Goal: Task Accomplishment & Management: Manage account settings

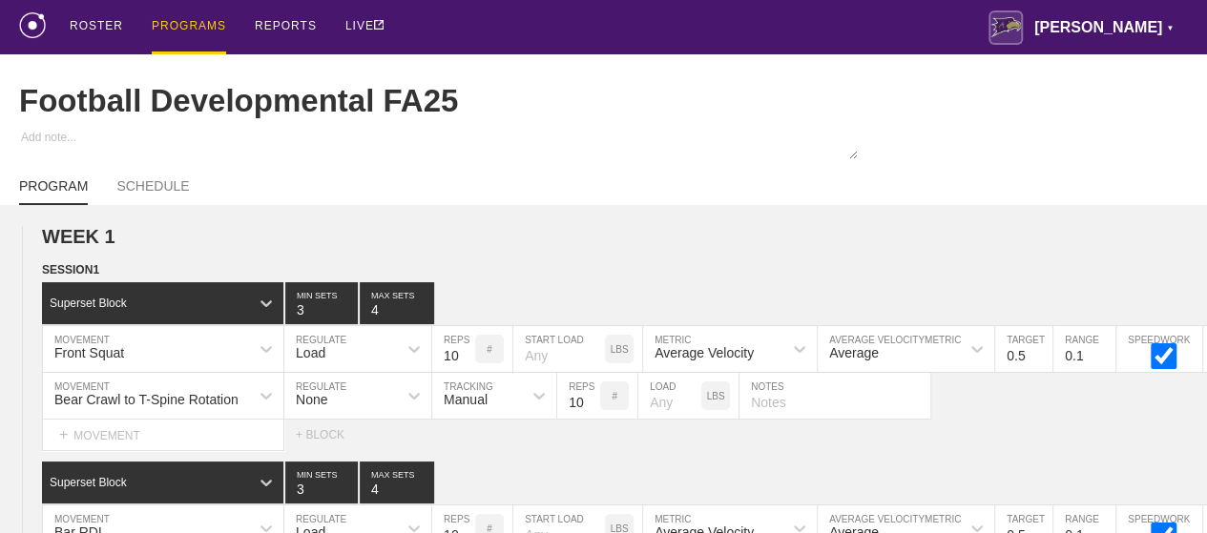
click at [188, 25] on div "PROGRAMS" at bounding box center [189, 27] width 74 height 54
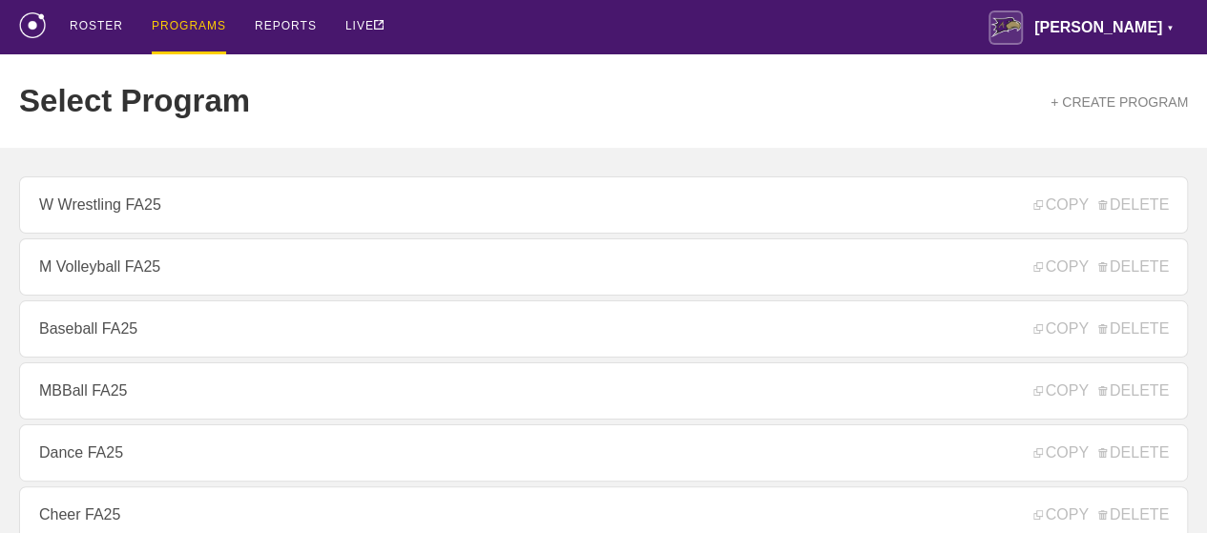
click at [466, 22] on div "ROSTER PROGRAMS REPORTS LIVE [PERSON_NAME] ▼ [PERSON_NAME][EMAIL_ADDRESS][PERSO…" at bounding box center [603, 27] width 1168 height 54
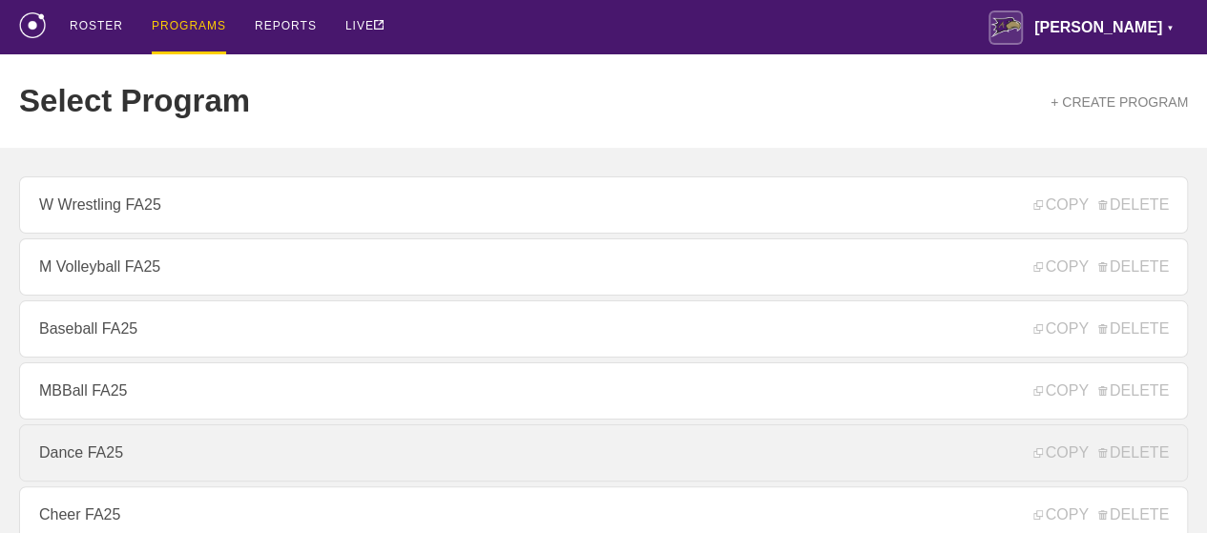
click at [105, 457] on link "Dance FA25" at bounding box center [603, 452] width 1168 height 57
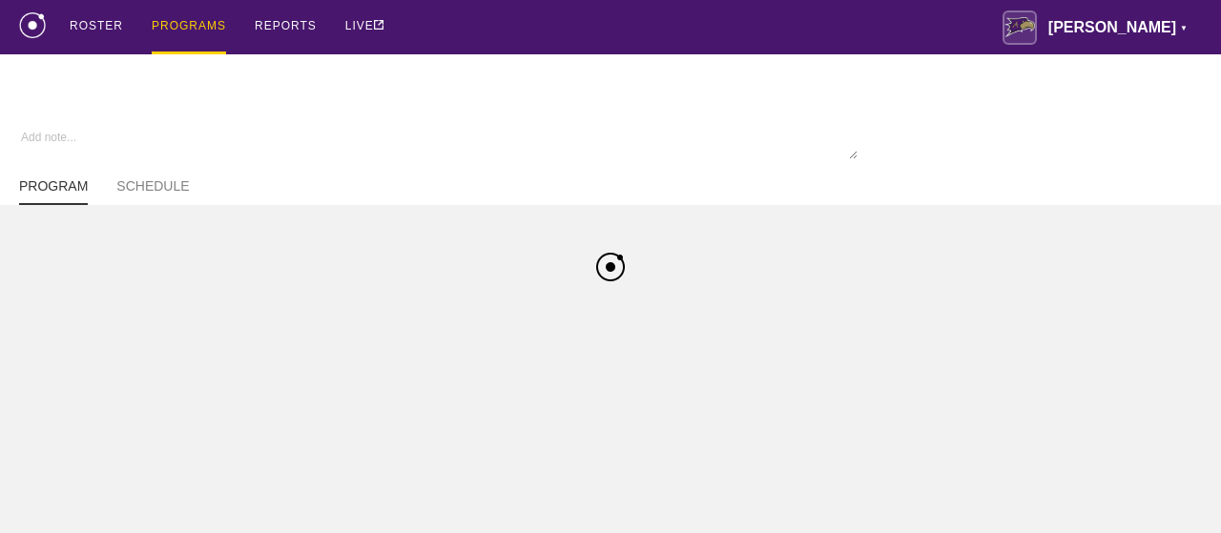
type textarea "x"
type input "Dance FA25"
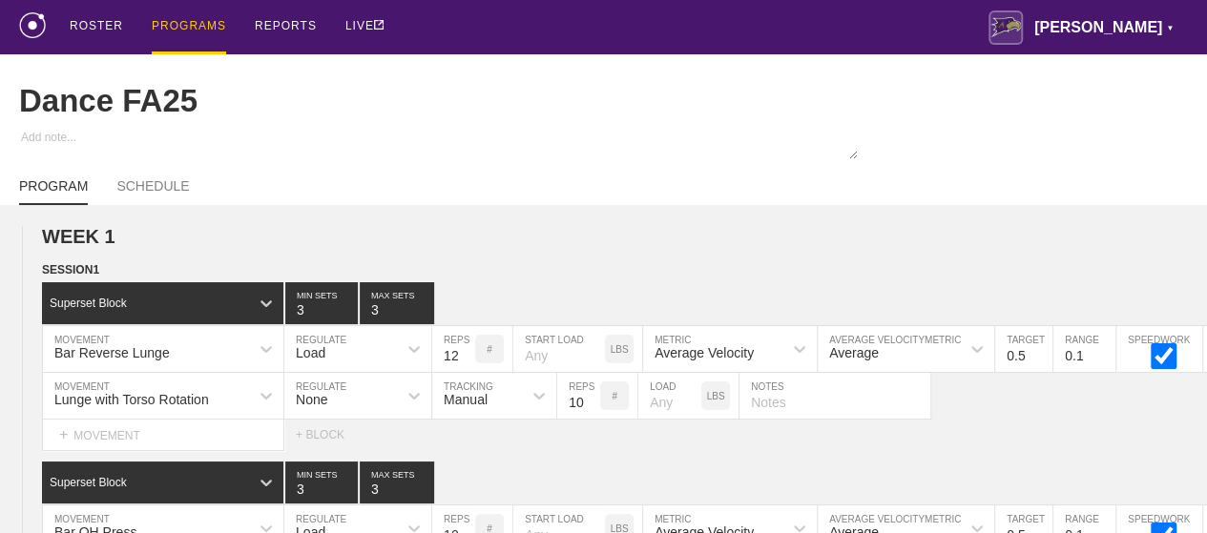
click at [693, 22] on div "ROSTER PROGRAMS REPORTS LIVE [PERSON_NAME] ▼ [PERSON_NAME][EMAIL_ADDRESS][PERSO…" at bounding box center [603, 27] width 1168 height 54
click at [726, 18] on div "ROSTER PROGRAMS REPORTS LIVE [PERSON_NAME] ▼ [PERSON_NAME][EMAIL_ADDRESS][PERSO…" at bounding box center [603, 27] width 1168 height 54
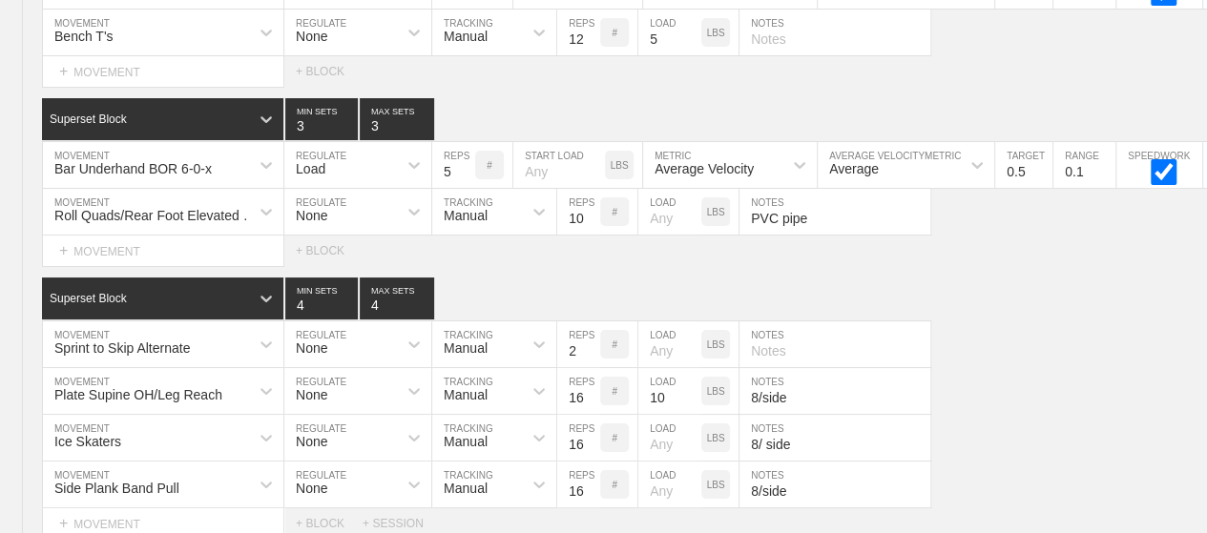
scroll to position [7419, 0]
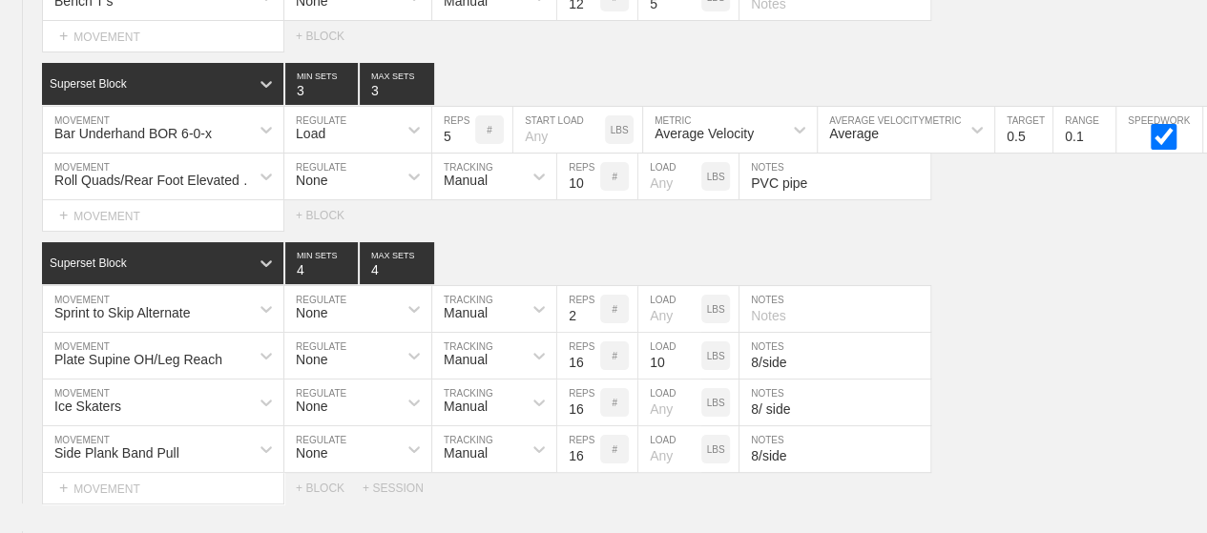
click at [726, 21] on div "Select... MOVEMENT + MOVEMENT + BLOCK" at bounding box center [603, 36] width 1207 height 31
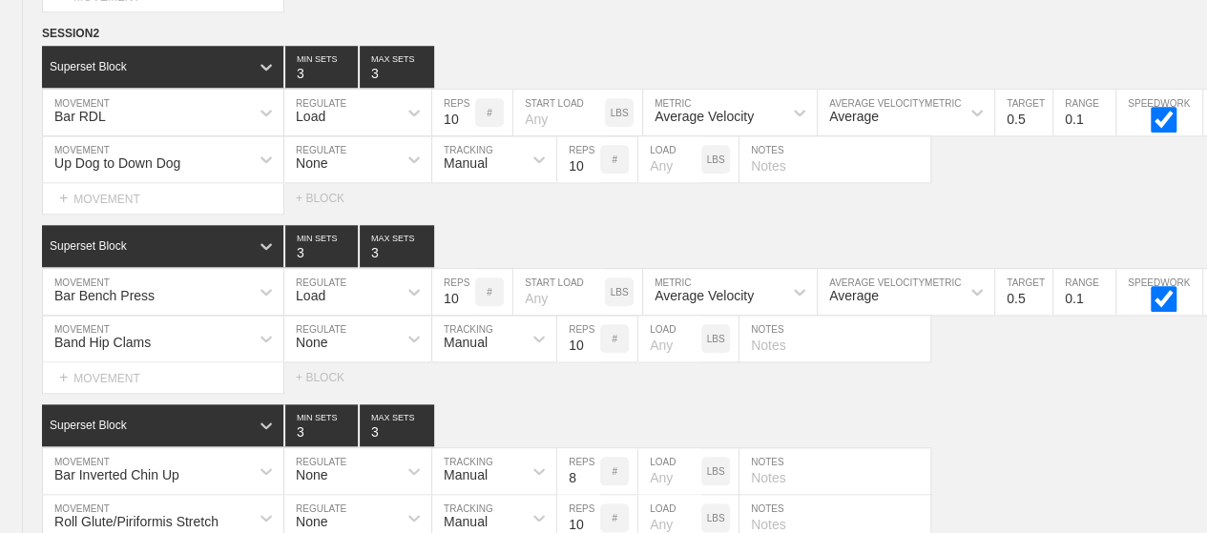
scroll to position [0, 0]
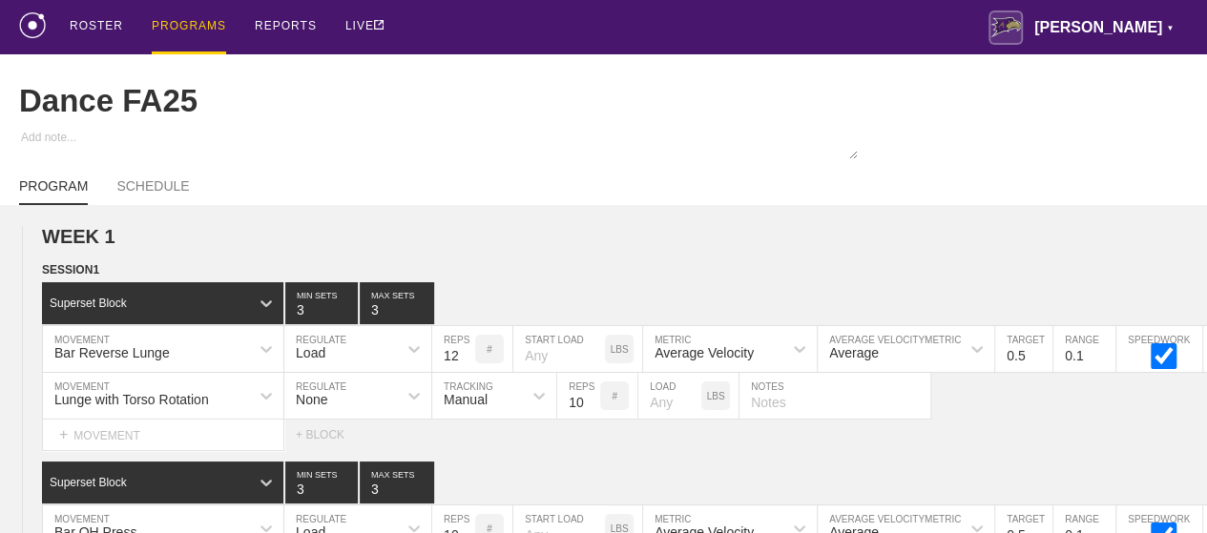
click at [180, 16] on div "PROGRAMS" at bounding box center [189, 27] width 74 height 54
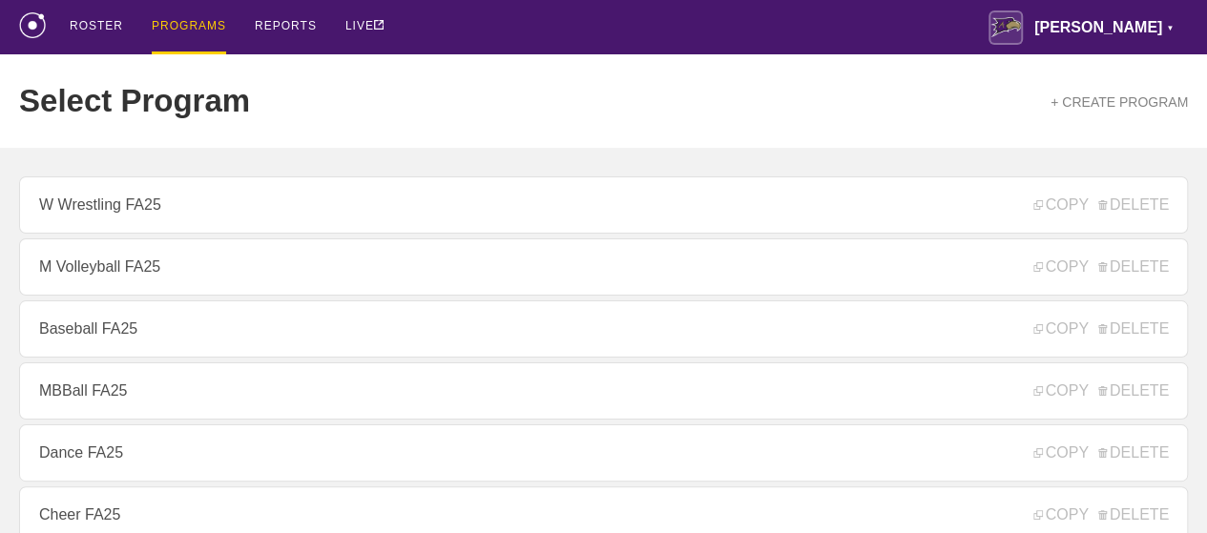
click at [527, 30] on div "ROSTER PROGRAMS REPORTS LIVE [PERSON_NAME] ▼ [PERSON_NAME][EMAIL_ADDRESS][PERSO…" at bounding box center [603, 27] width 1168 height 54
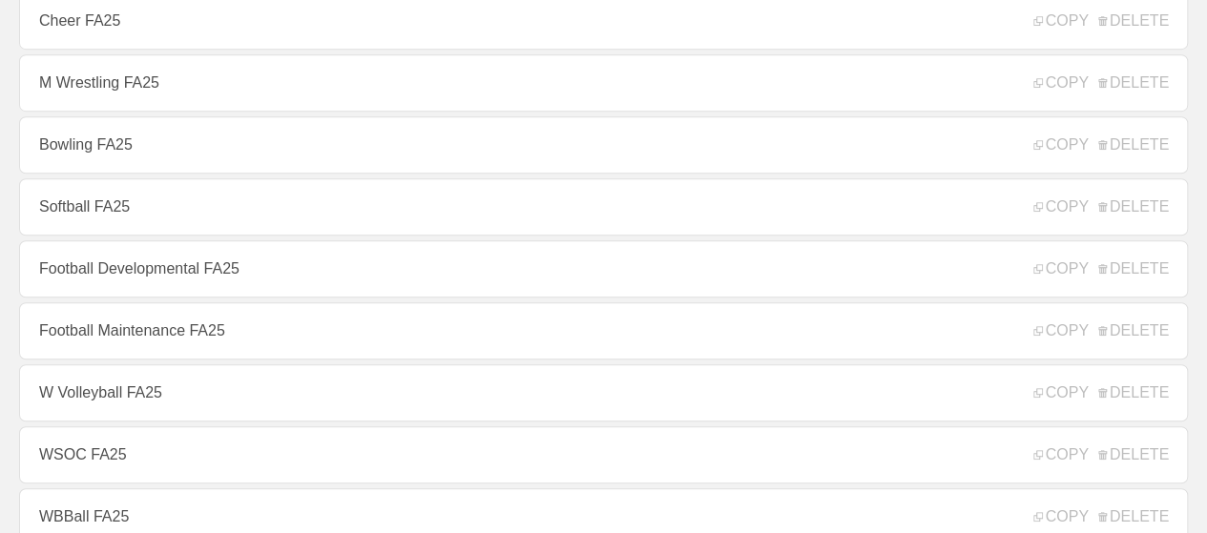
scroll to position [496, 0]
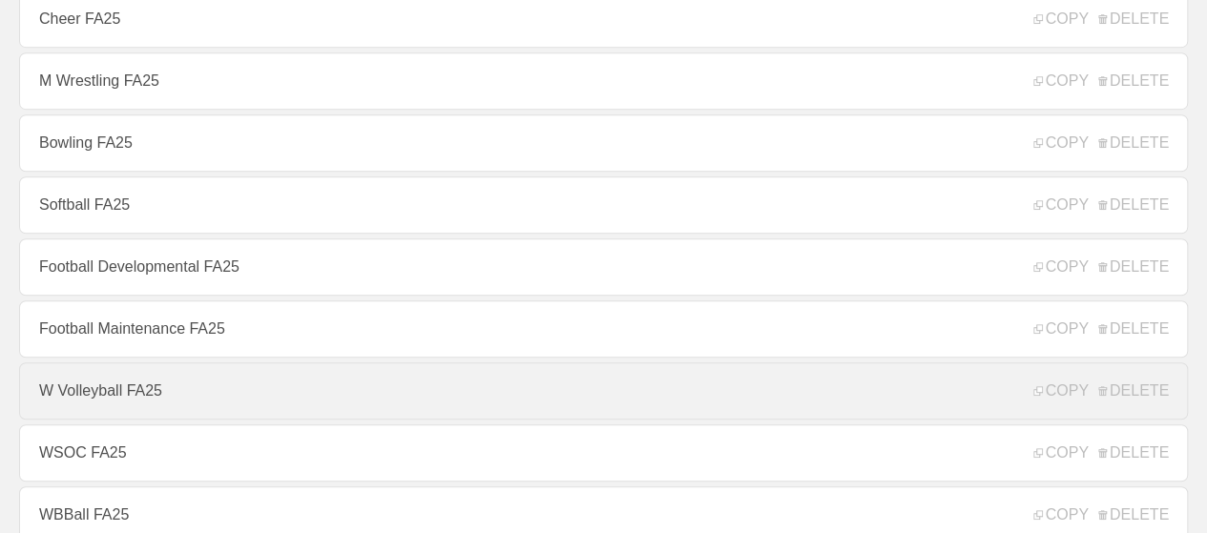
click at [313, 404] on link "W Volleyball FA25" at bounding box center [603, 390] width 1168 height 57
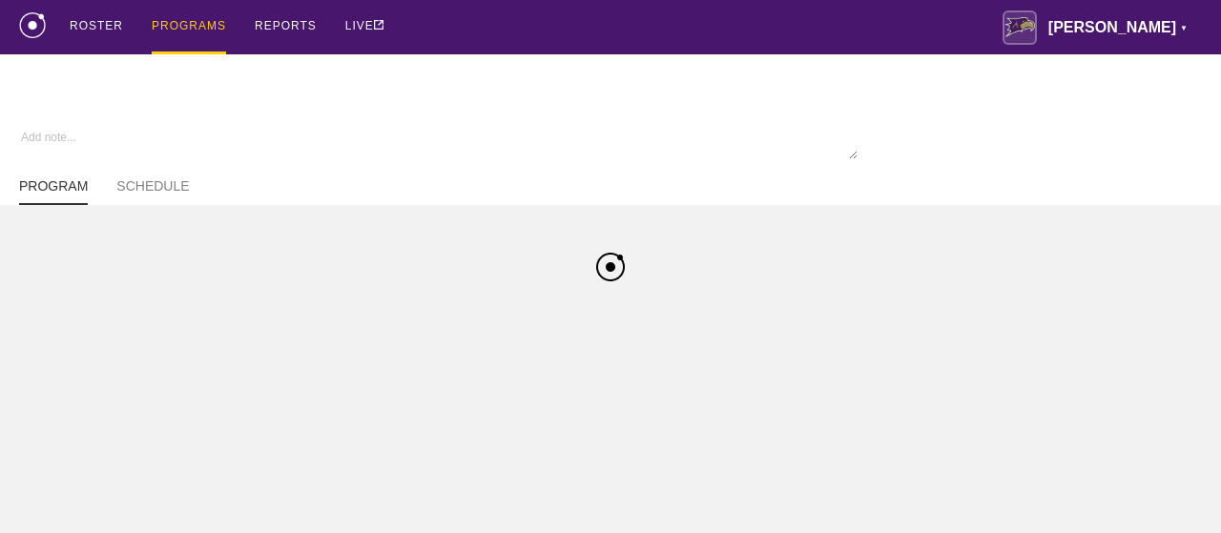
click at [528, 50] on div "ROSTER PROGRAMS REPORTS LIVE [PERSON_NAME] ▼ [PERSON_NAME][EMAIL_ADDRESS][PERSO…" at bounding box center [610, 27] width 1183 height 54
type textarea "x"
type input "W Volleyball FA25"
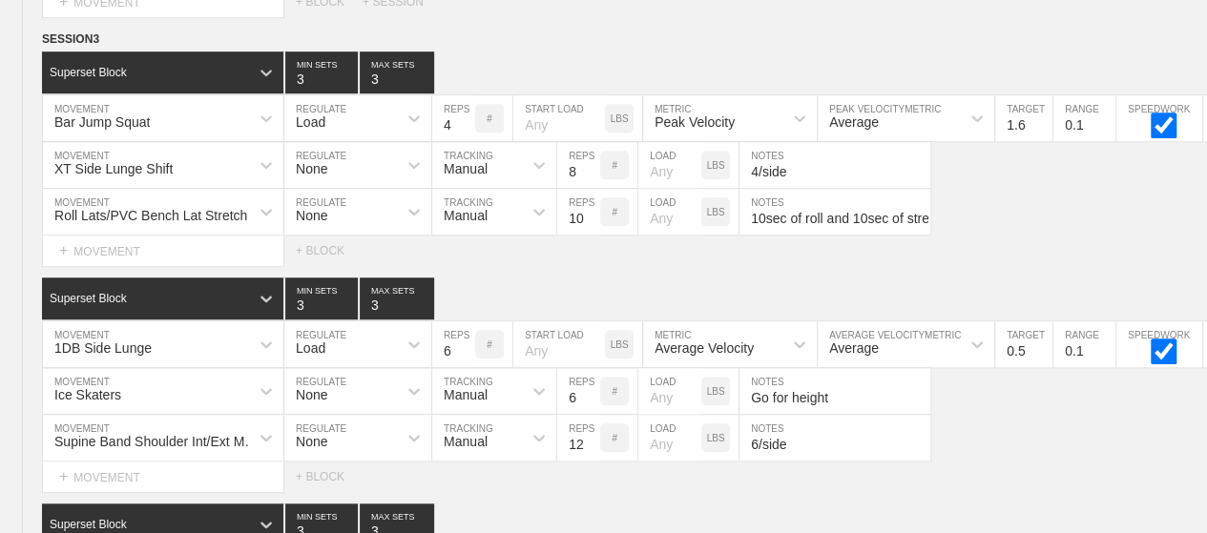
scroll to position [18932, 0]
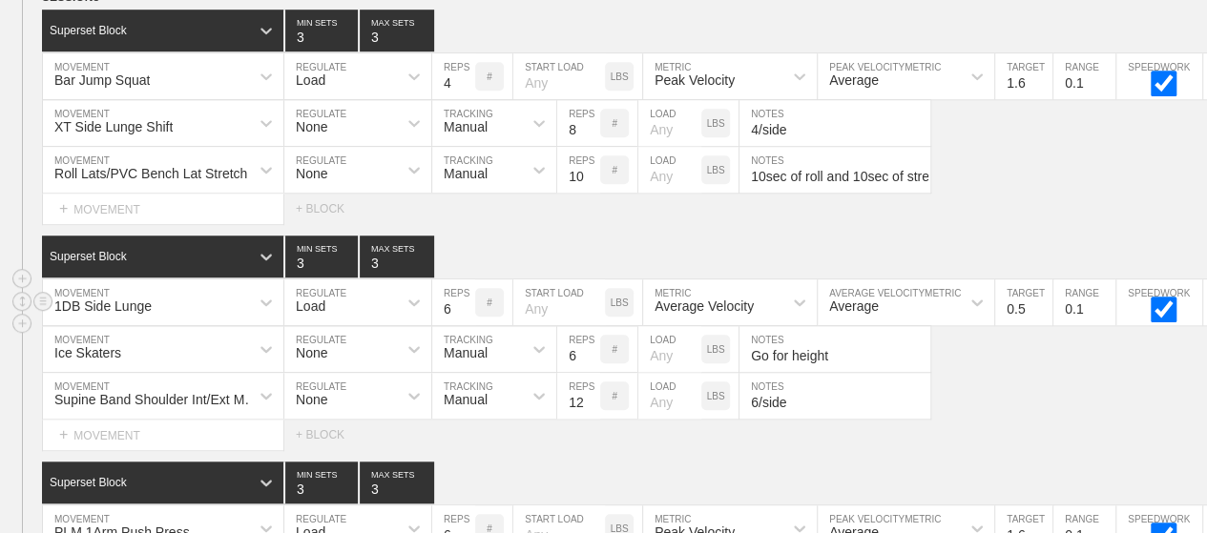
click at [359, 286] on div "Load" at bounding box center [340, 302] width 113 height 32
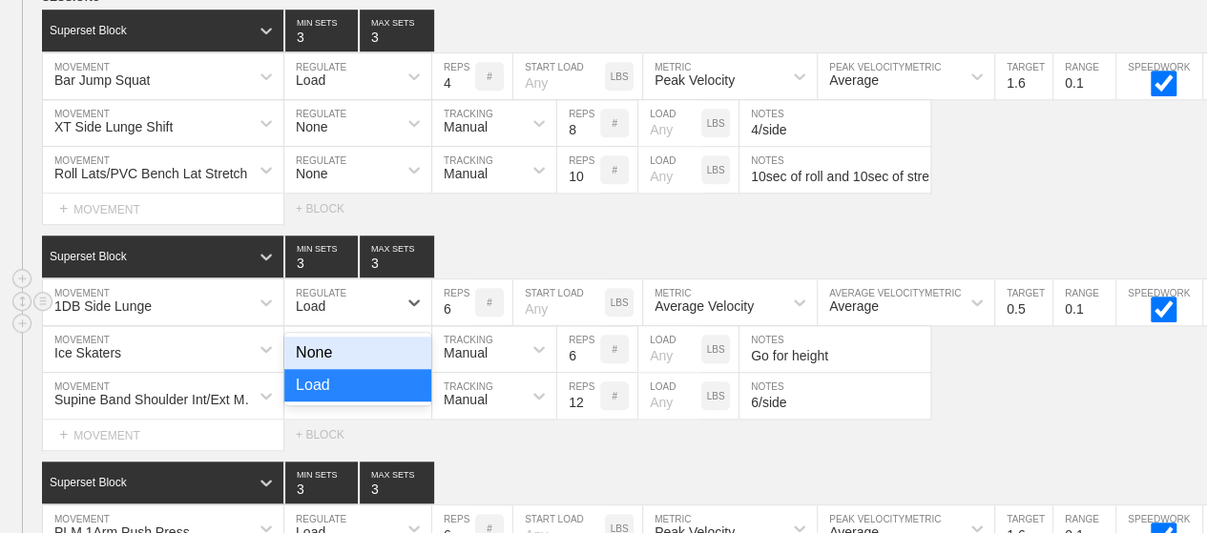
click at [357, 337] on div "None" at bounding box center [357, 353] width 147 height 32
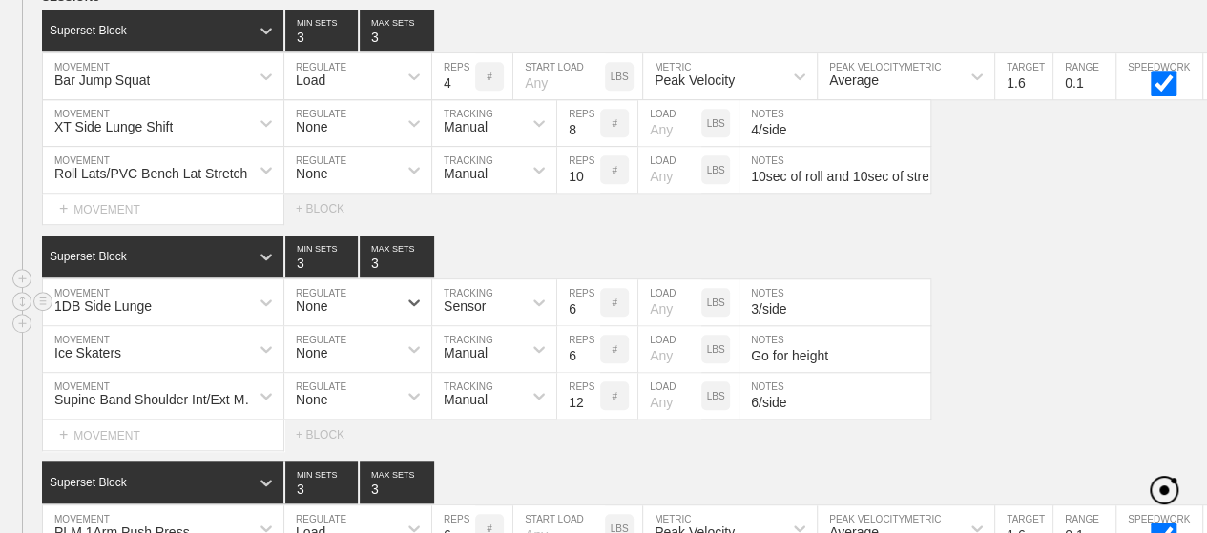
click at [468, 299] on div "Sensor" at bounding box center [465, 306] width 42 height 15
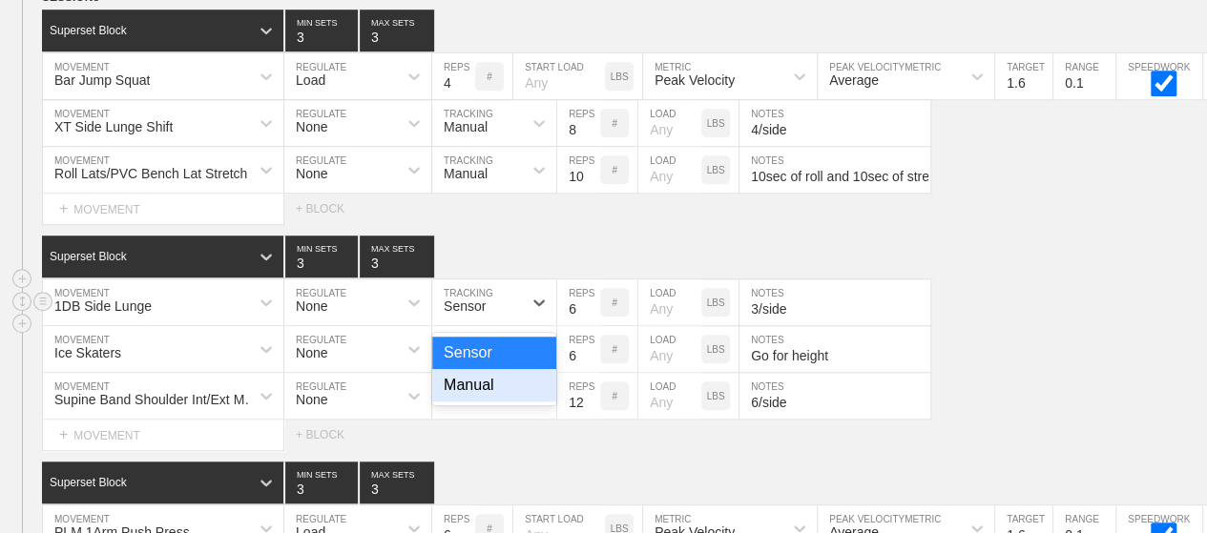
click at [472, 369] on div "Manual" at bounding box center [494, 385] width 124 height 32
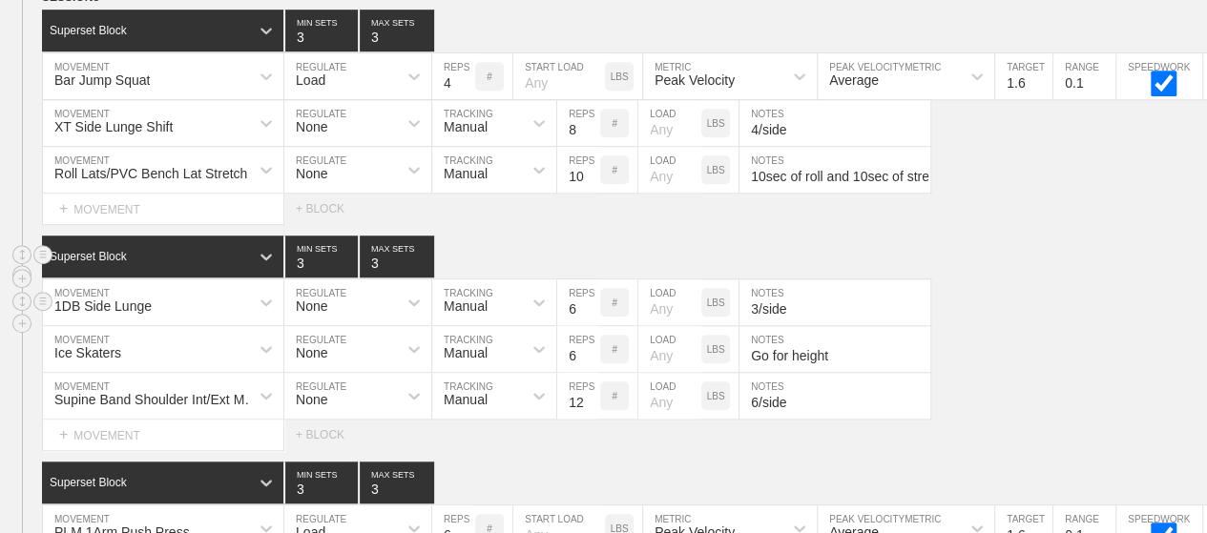
click at [525, 236] on div "Superset Block 3 MIN SETS 3 MAX SETS" at bounding box center [624, 257] width 1165 height 42
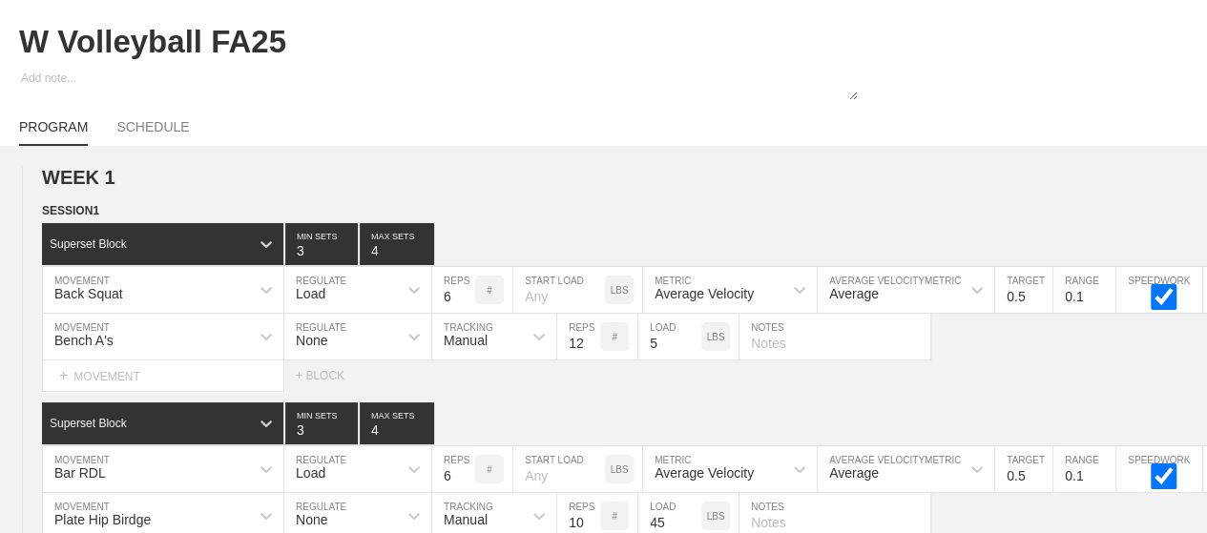
scroll to position [0, 0]
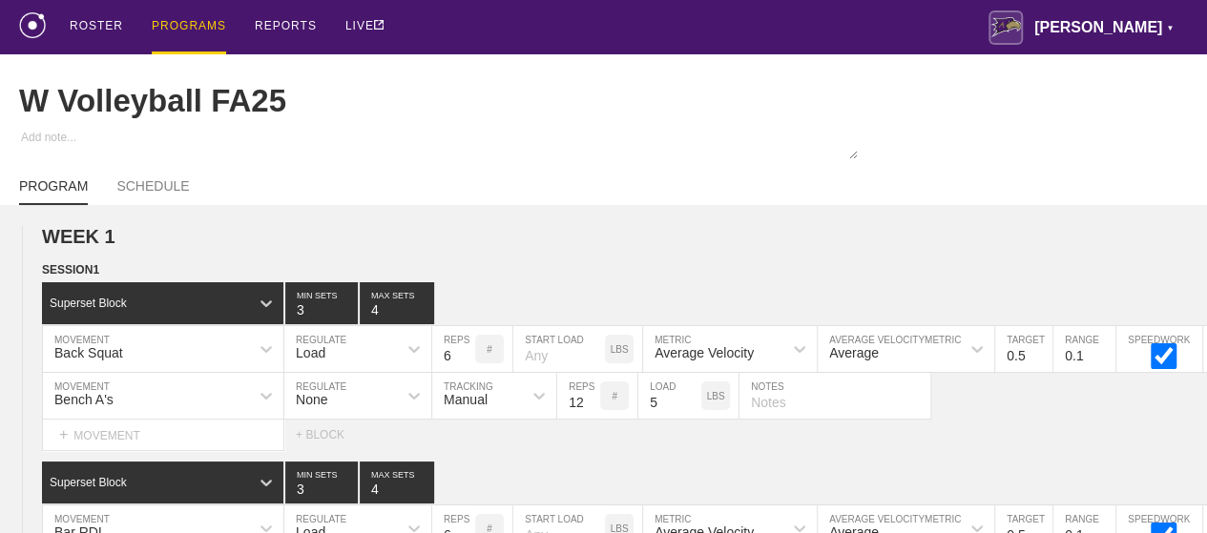
click at [188, 20] on div "PROGRAMS" at bounding box center [189, 27] width 74 height 54
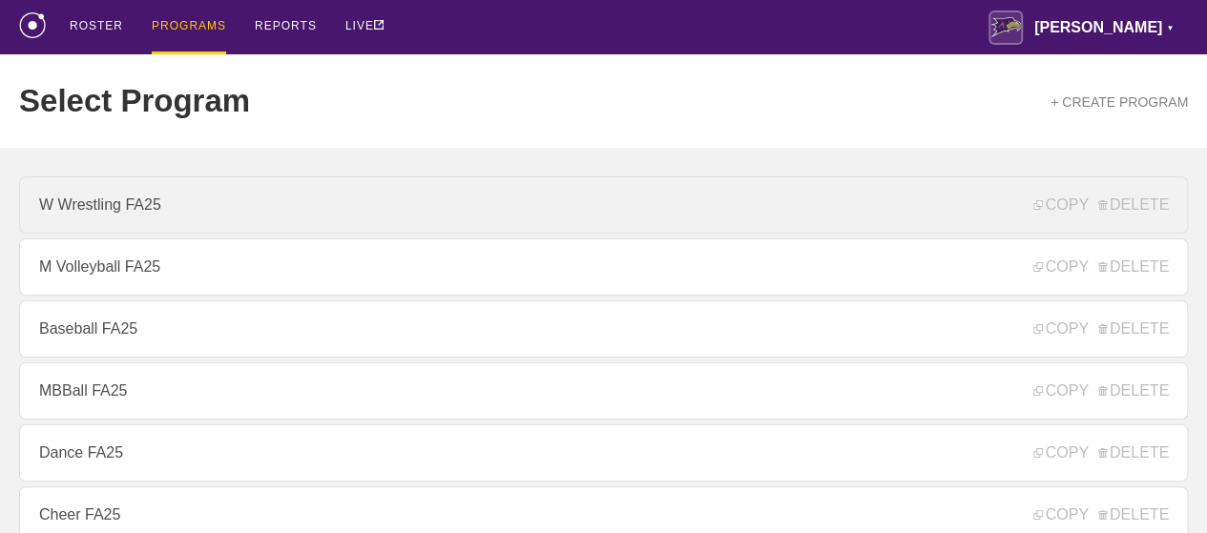
click at [156, 209] on link "W Wrestling FA25" at bounding box center [603, 204] width 1168 height 57
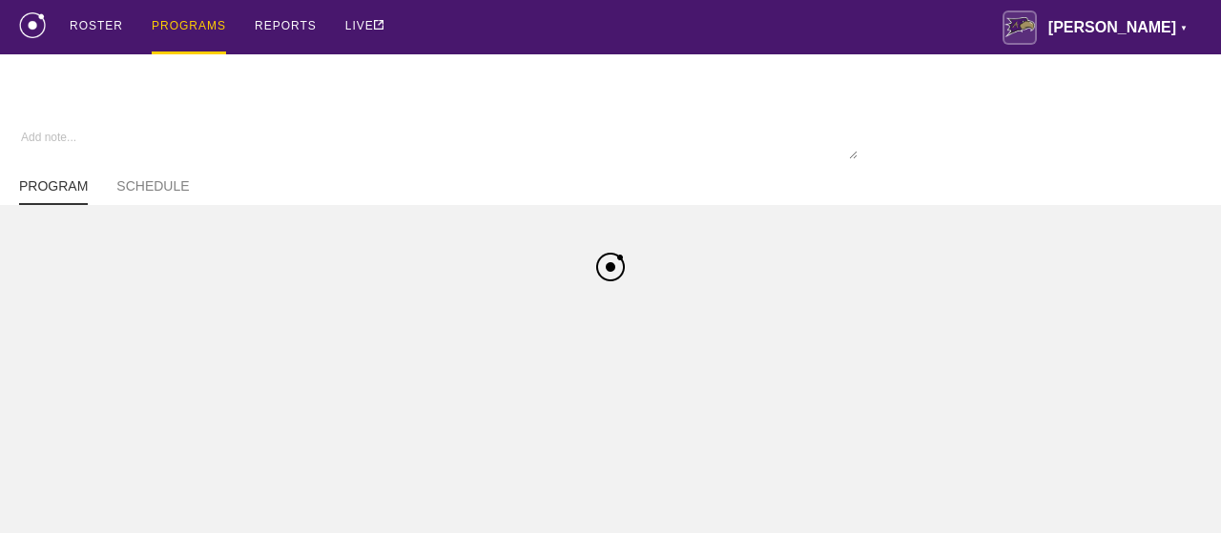
type textarea "x"
type input "W Wrestling FA25"
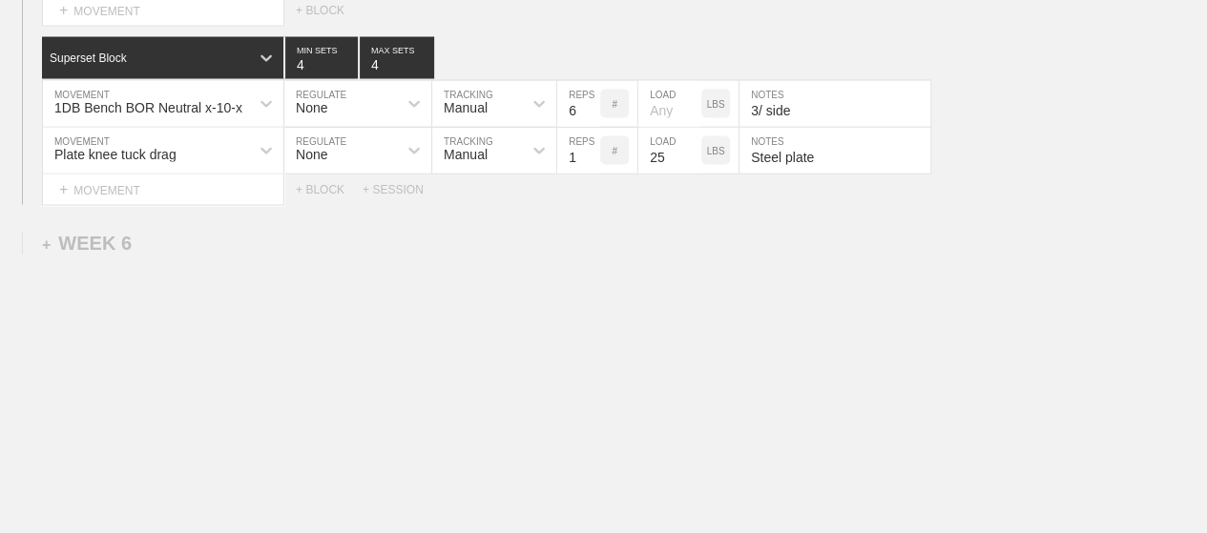
scroll to position [9256, 0]
